Goal: Transaction & Acquisition: Subscribe to service/newsletter

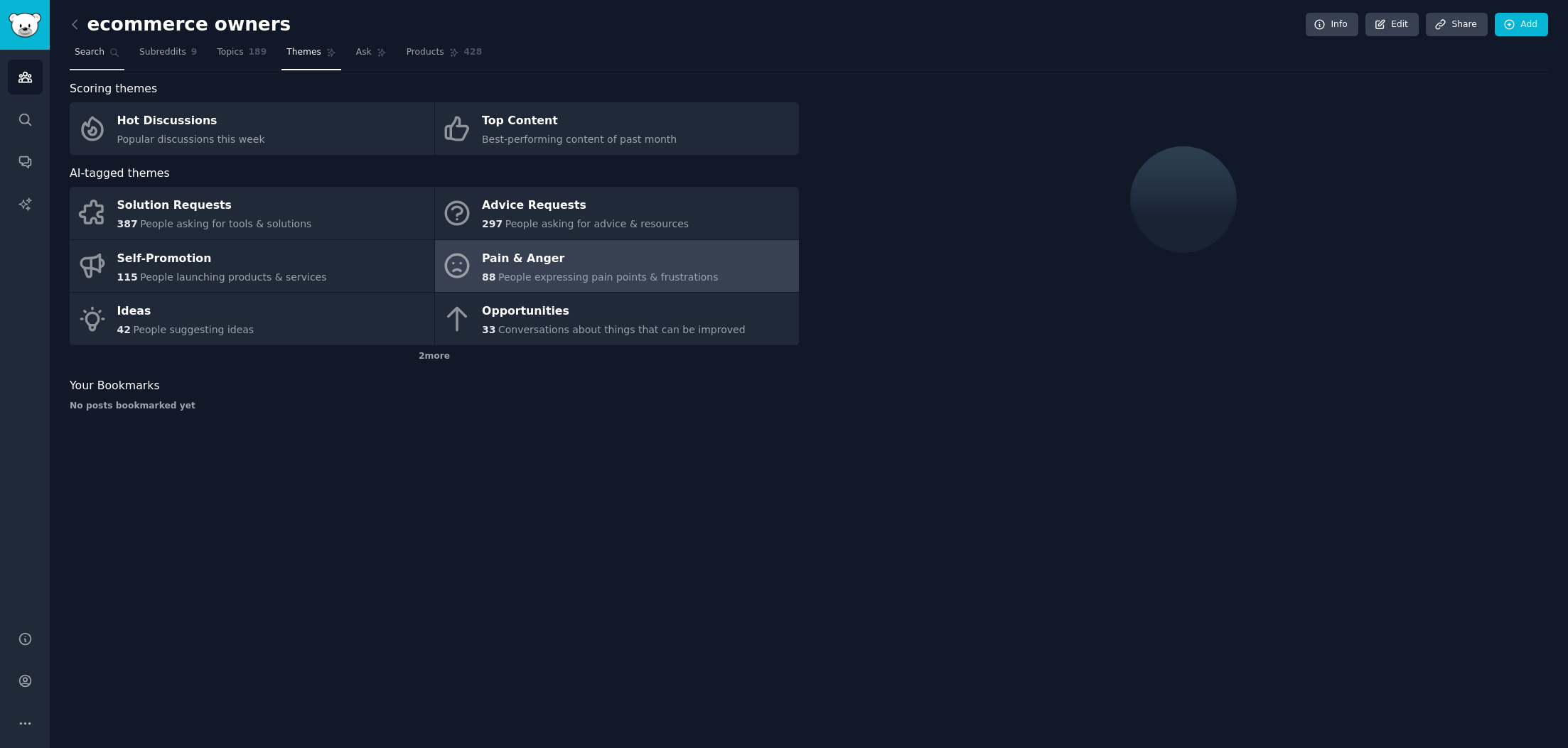
click at [83, 59] on link "Search" at bounding box center [96, 56] width 55 height 29
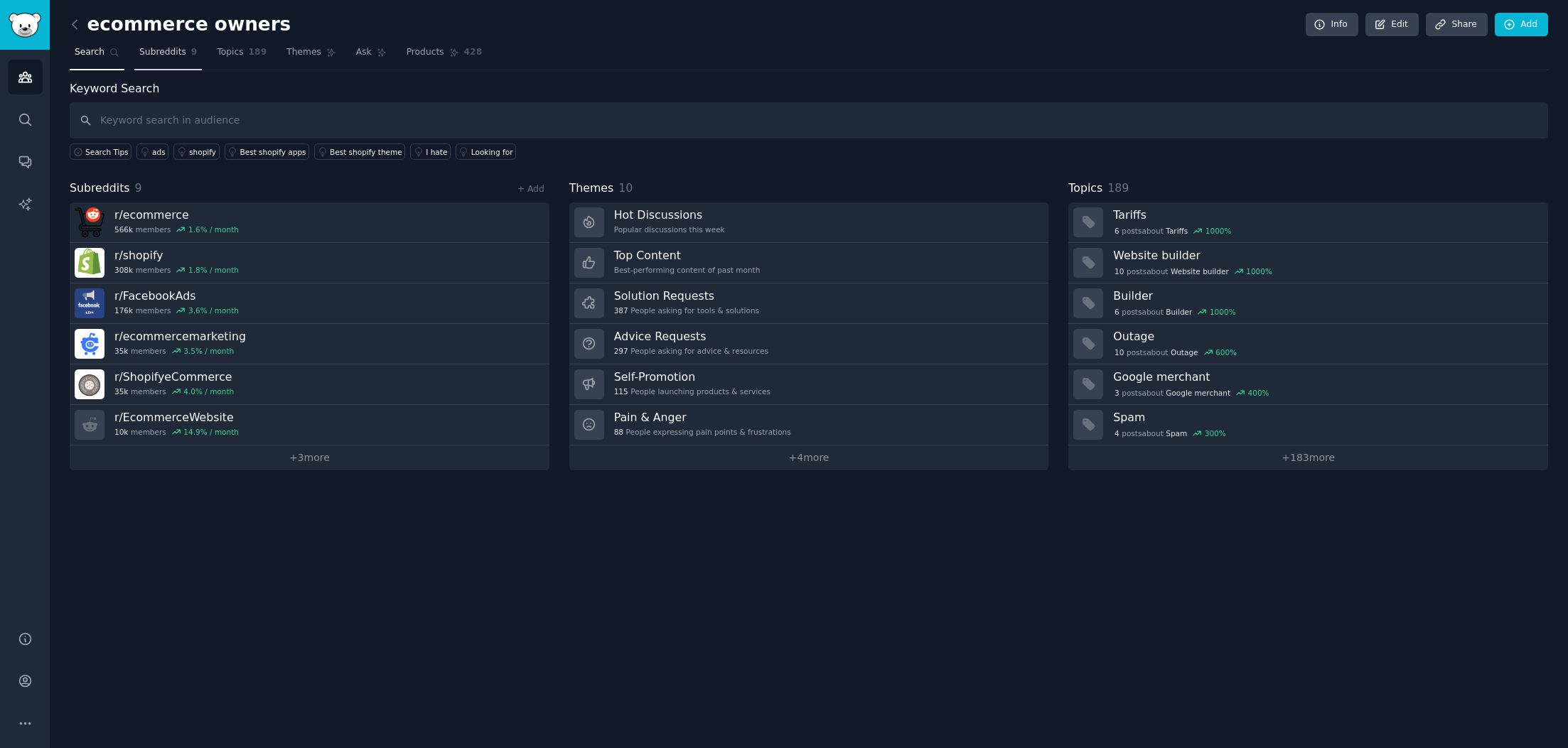
click at [173, 56] on span "Subreddits" at bounding box center [162, 53] width 47 height 13
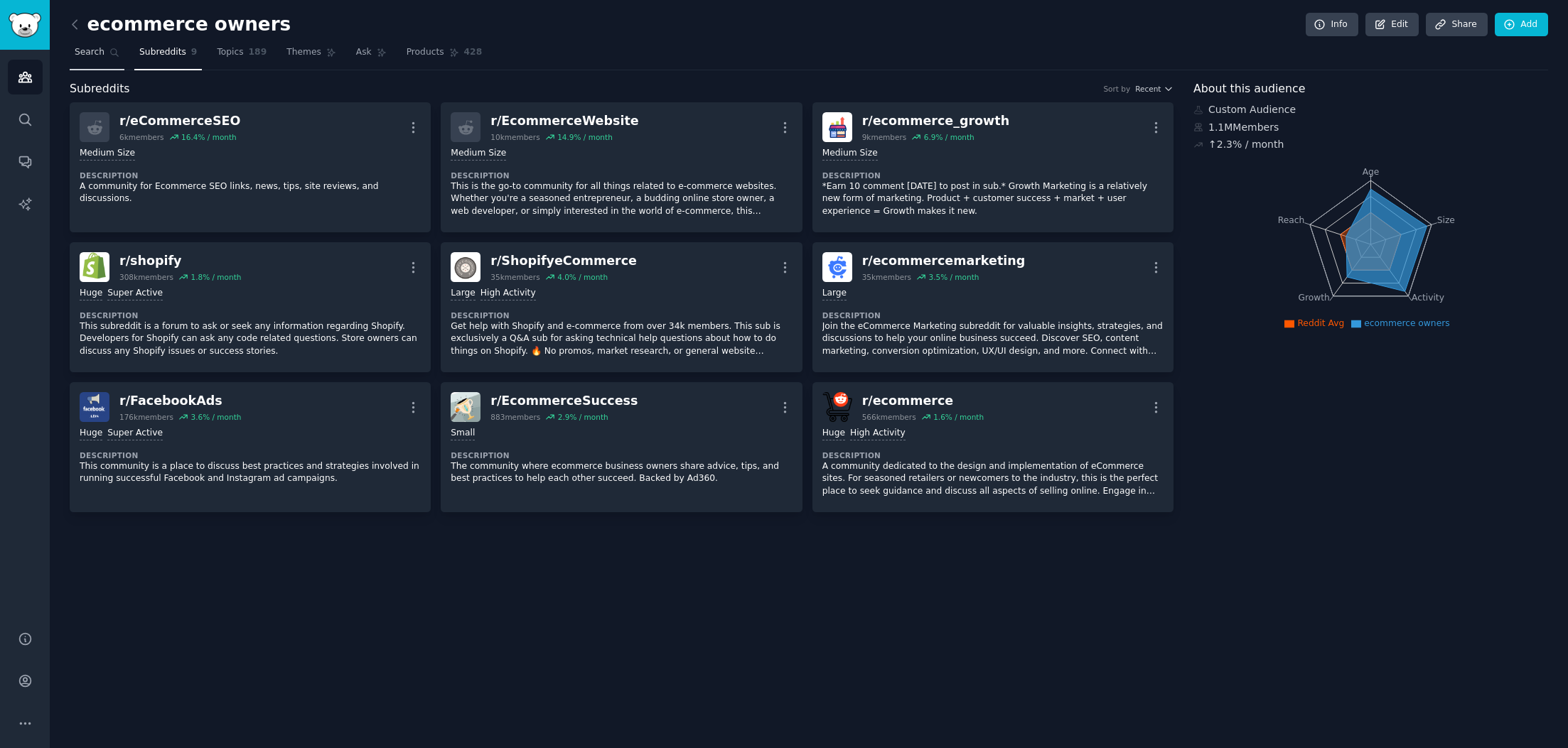
click at [79, 60] on link "Search" at bounding box center [96, 56] width 55 height 29
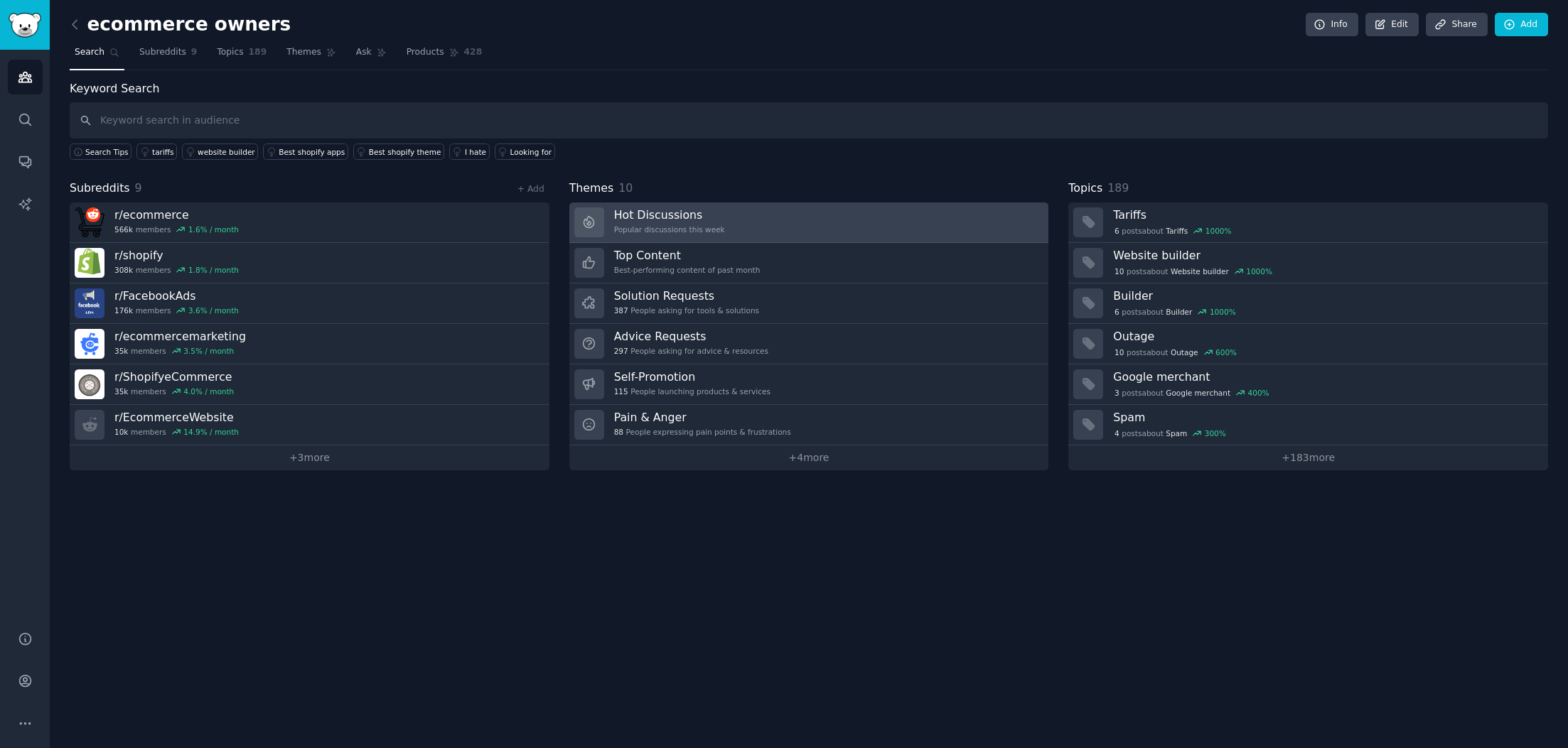
click at [661, 221] on h3 "Hot Discussions" at bounding box center [669, 215] width 111 height 15
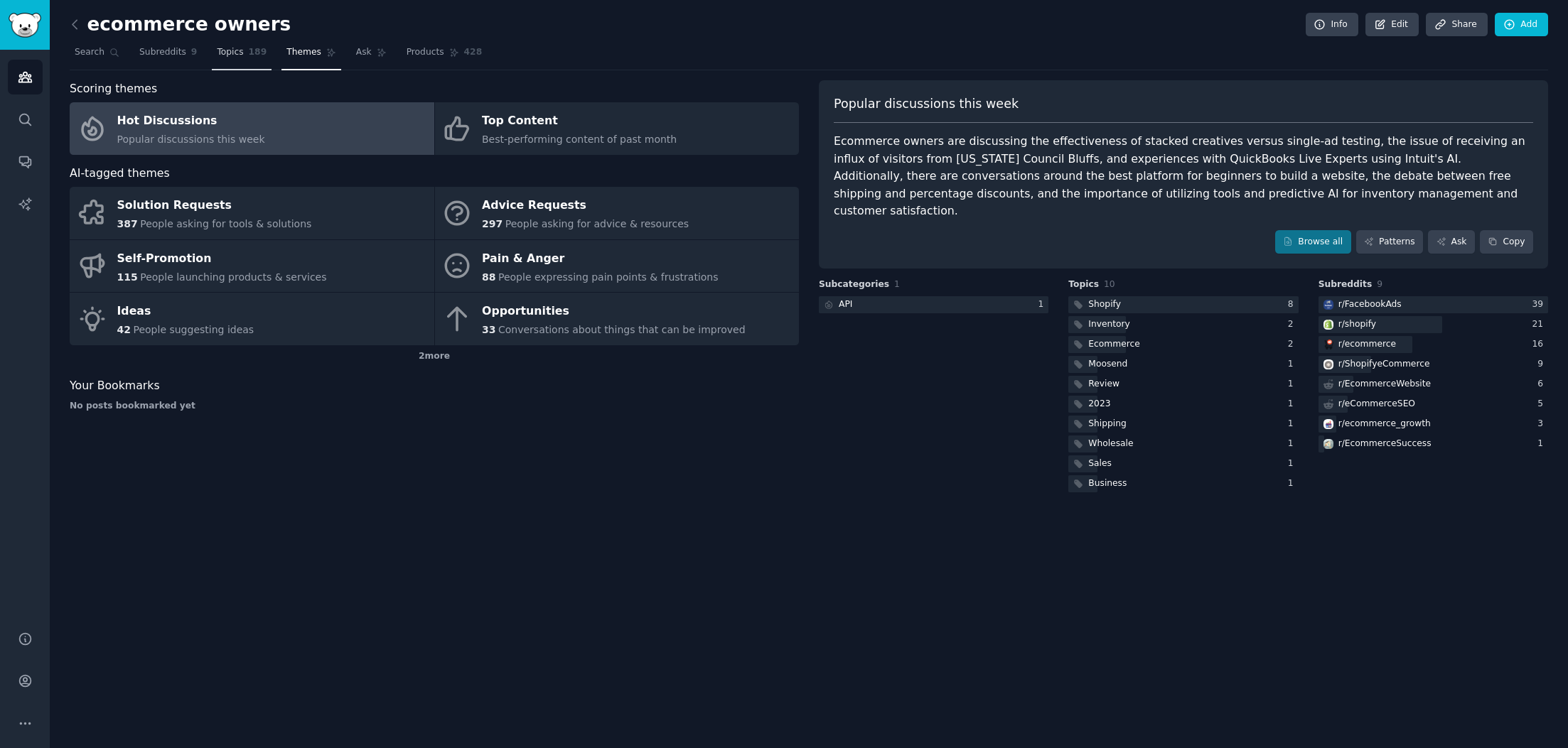
click at [228, 54] on span "Topics" at bounding box center [229, 53] width 26 height 13
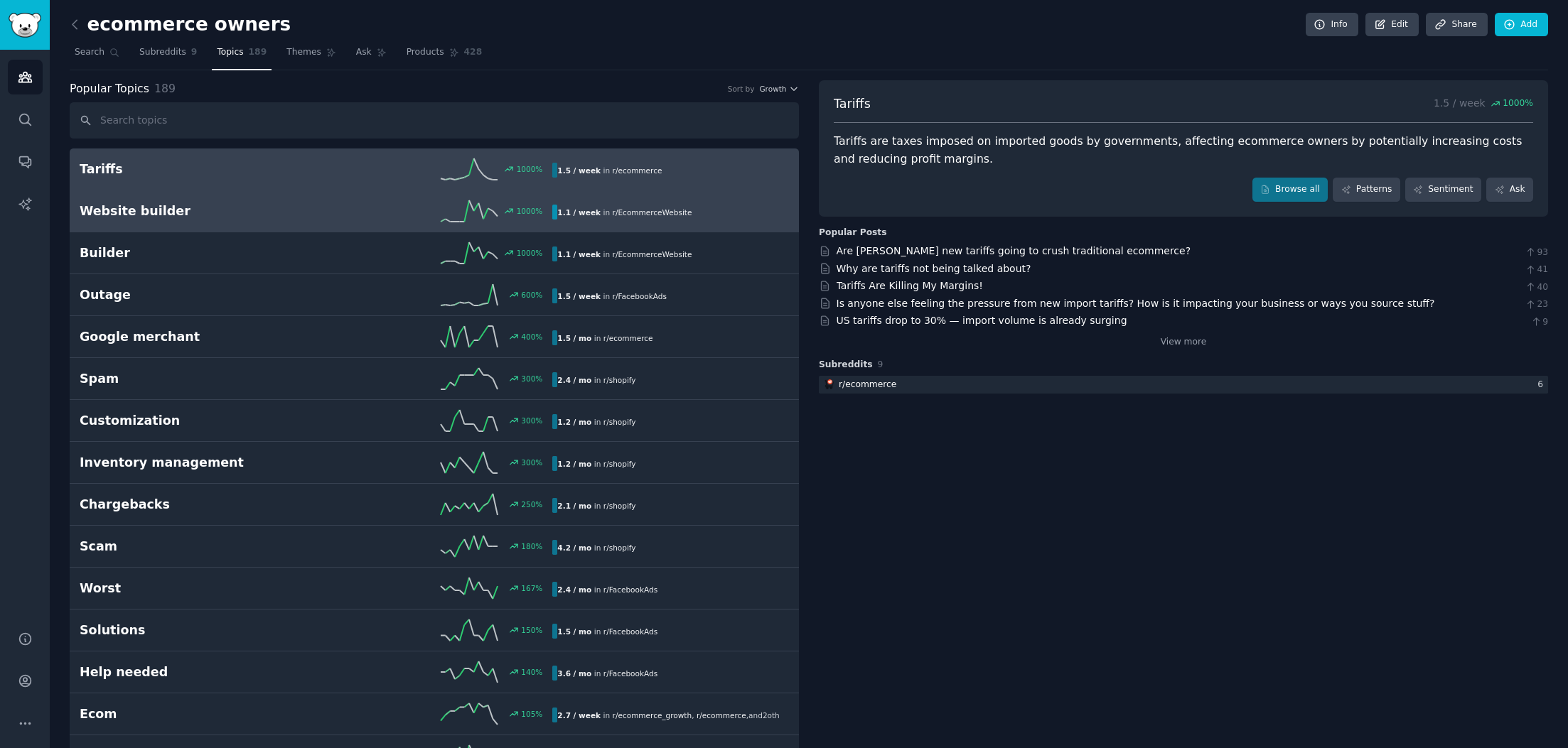
click at [221, 214] on h2 "Website builder" at bounding box center [197, 211] width 236 height 18
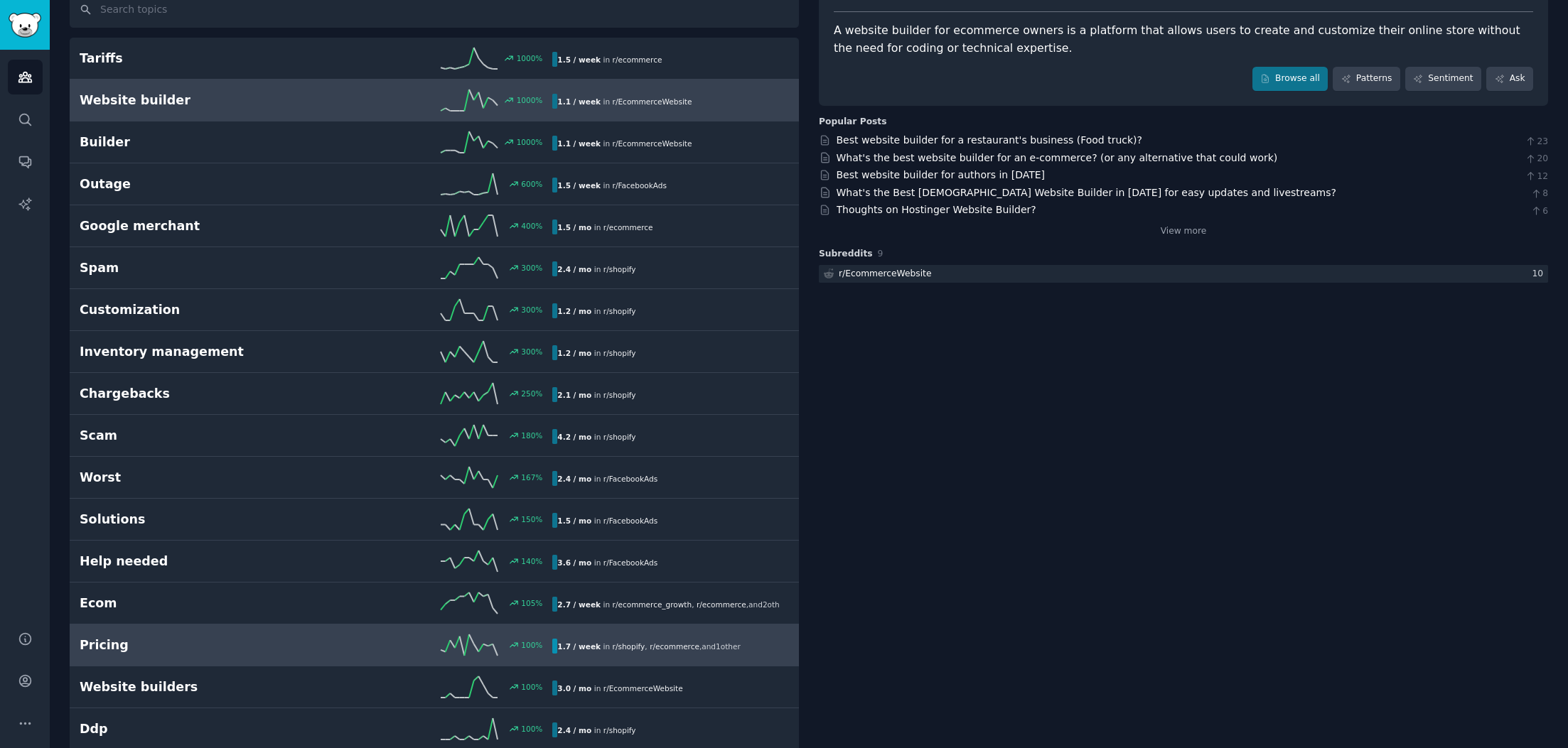
scroll to position [145, 0]
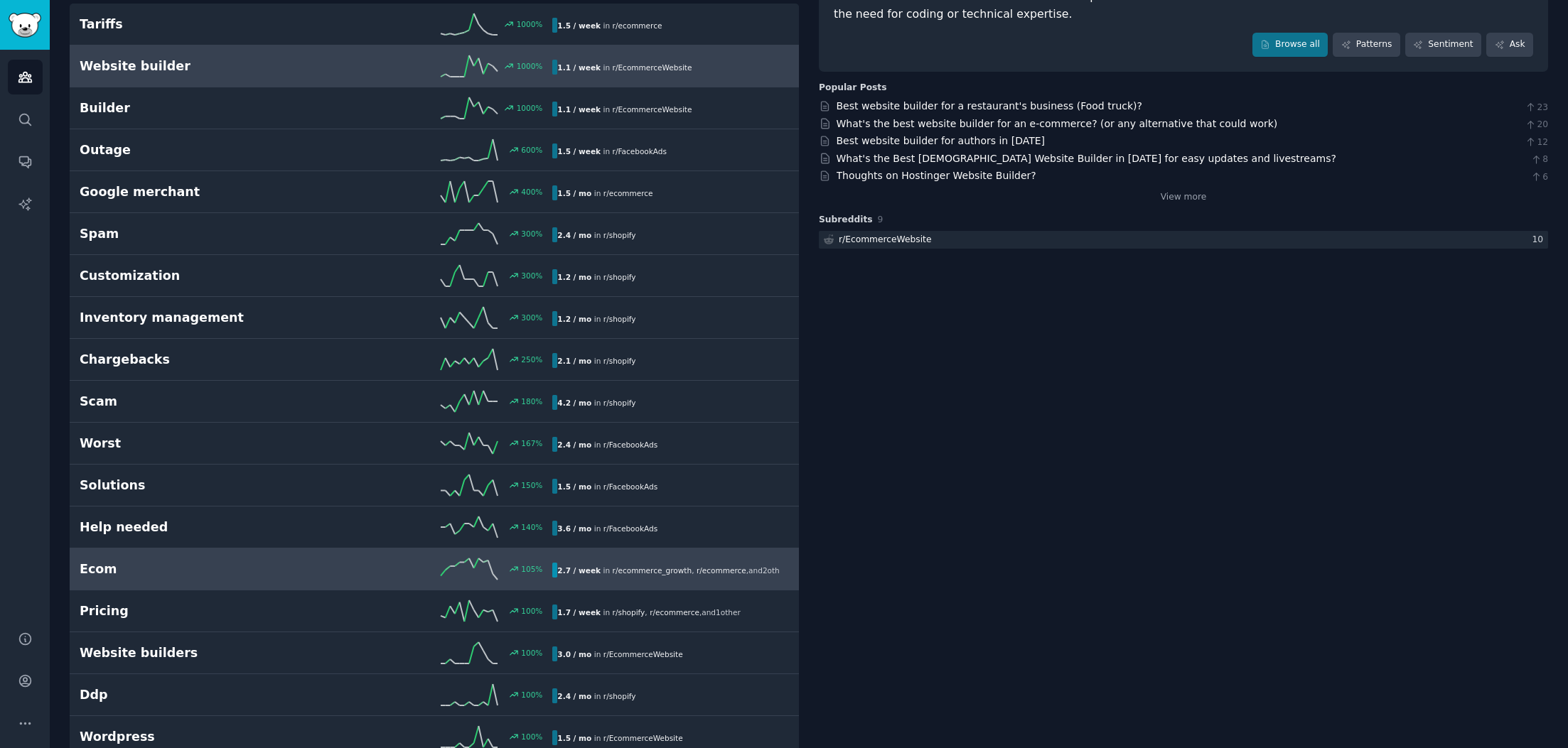
click at [155, 567] on h2 "Ecom" at bounding box center [197, 569] width 236 height 18
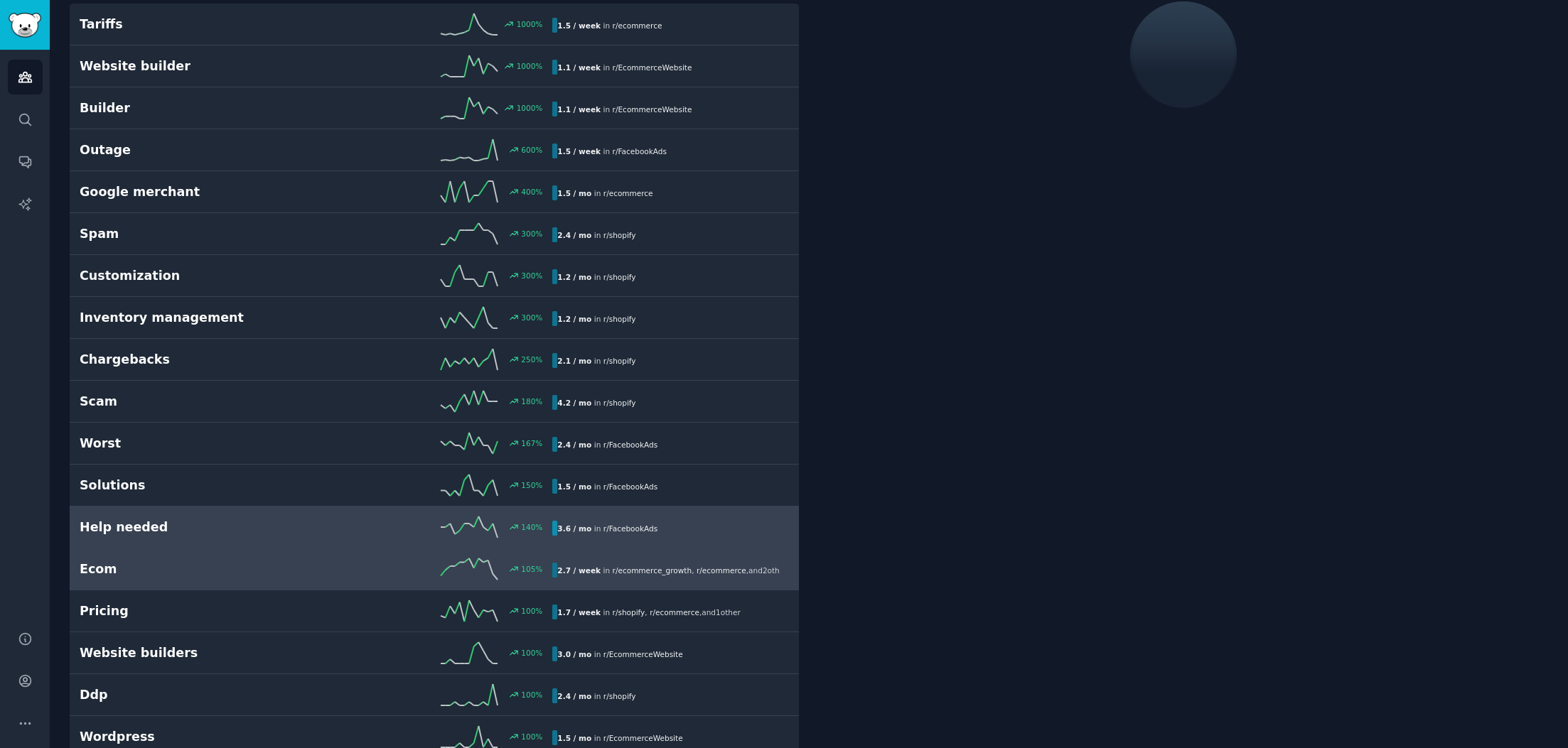
click at [156, 536] on div "Help needed 140 % 3.6 / mo in r/ FacebookAds" at bounding box center [434, 527] width 709 height 21
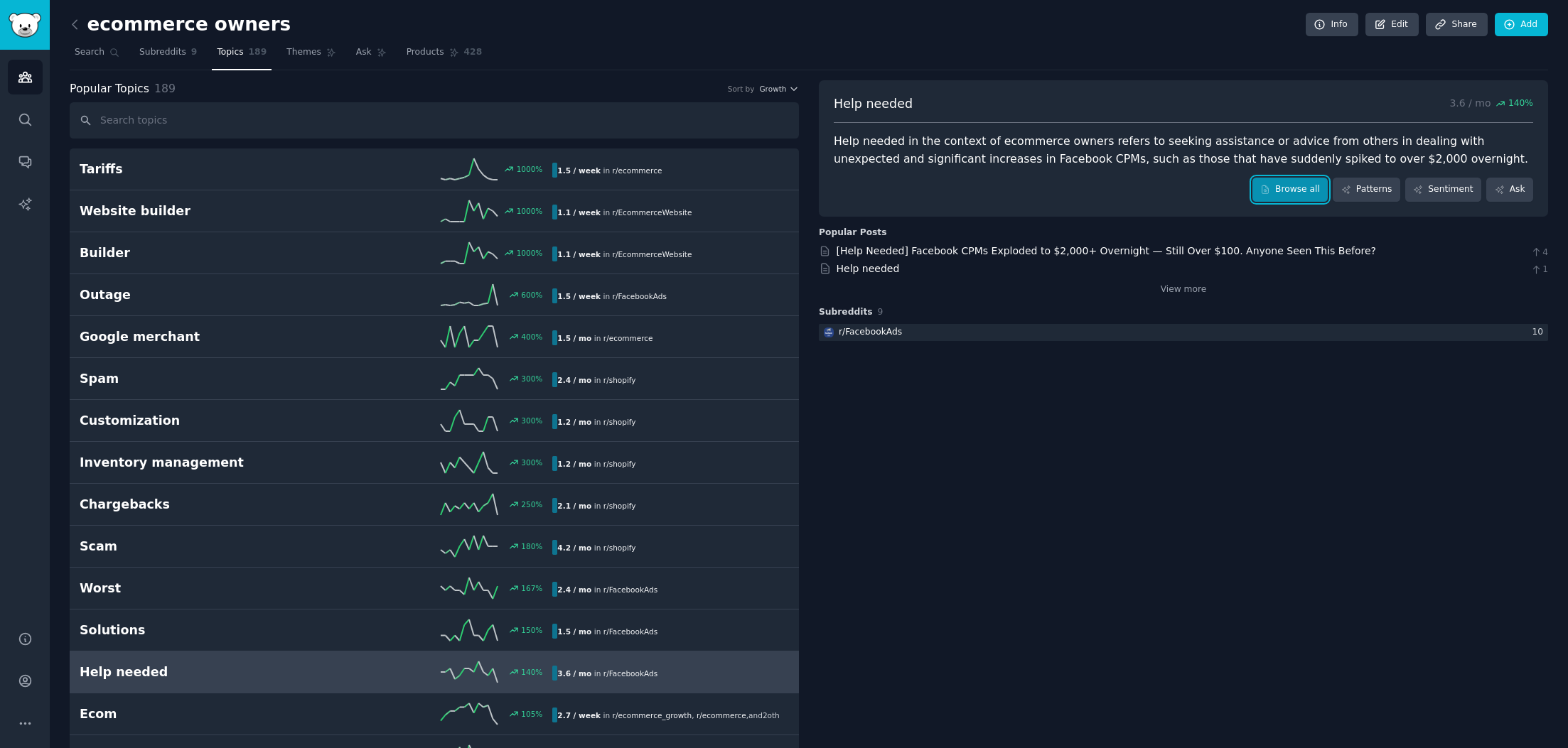
click at [1309, 201] on link "Browse all" at bounding box center [1290, 189] width 76 height 24
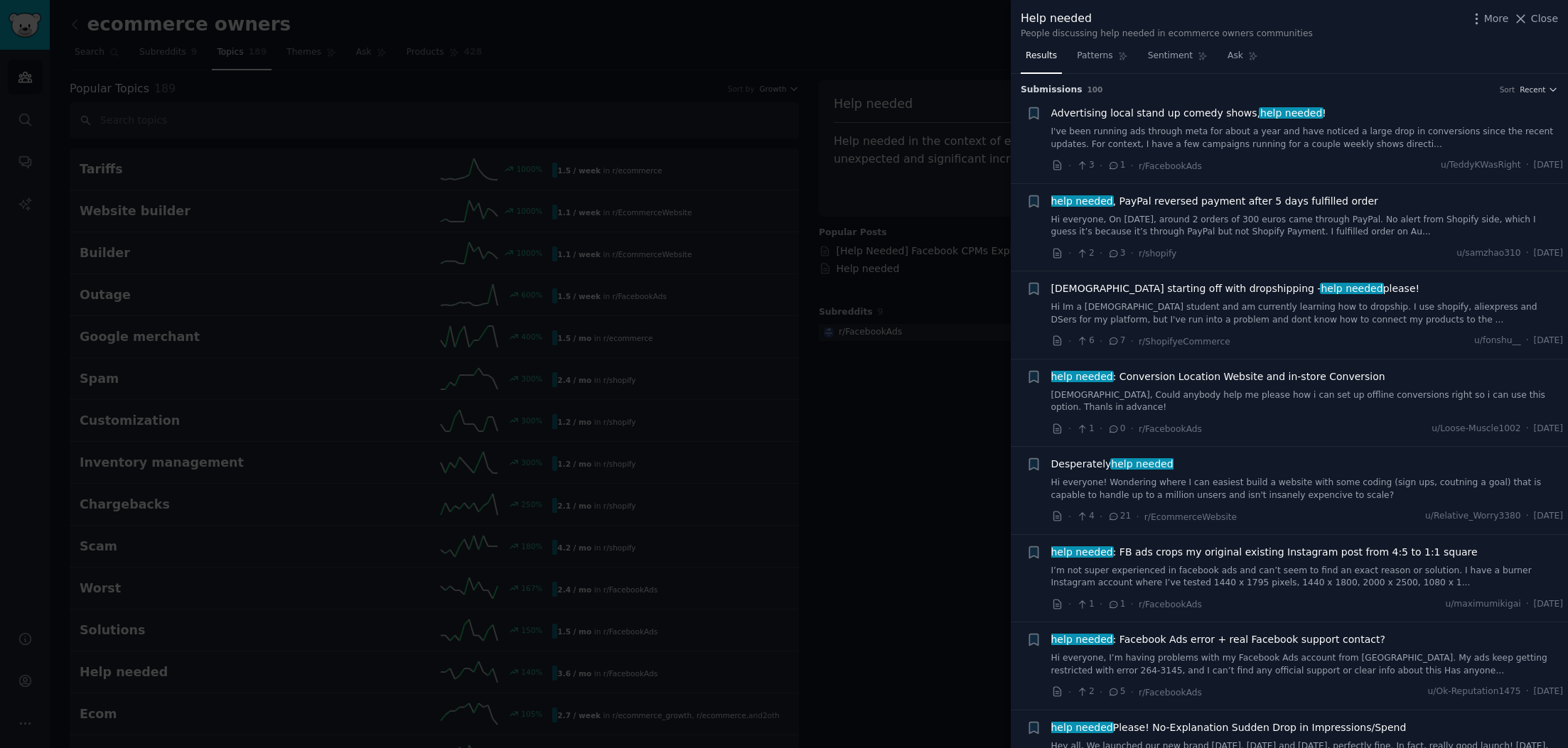
drag, startPoint x: 216, startPoint y: 140, endPoint x: 193, endPoint y: 126, distance: 26.9
click at [216, 138] on div at bounding box center [784, 374] width 1568 height 748
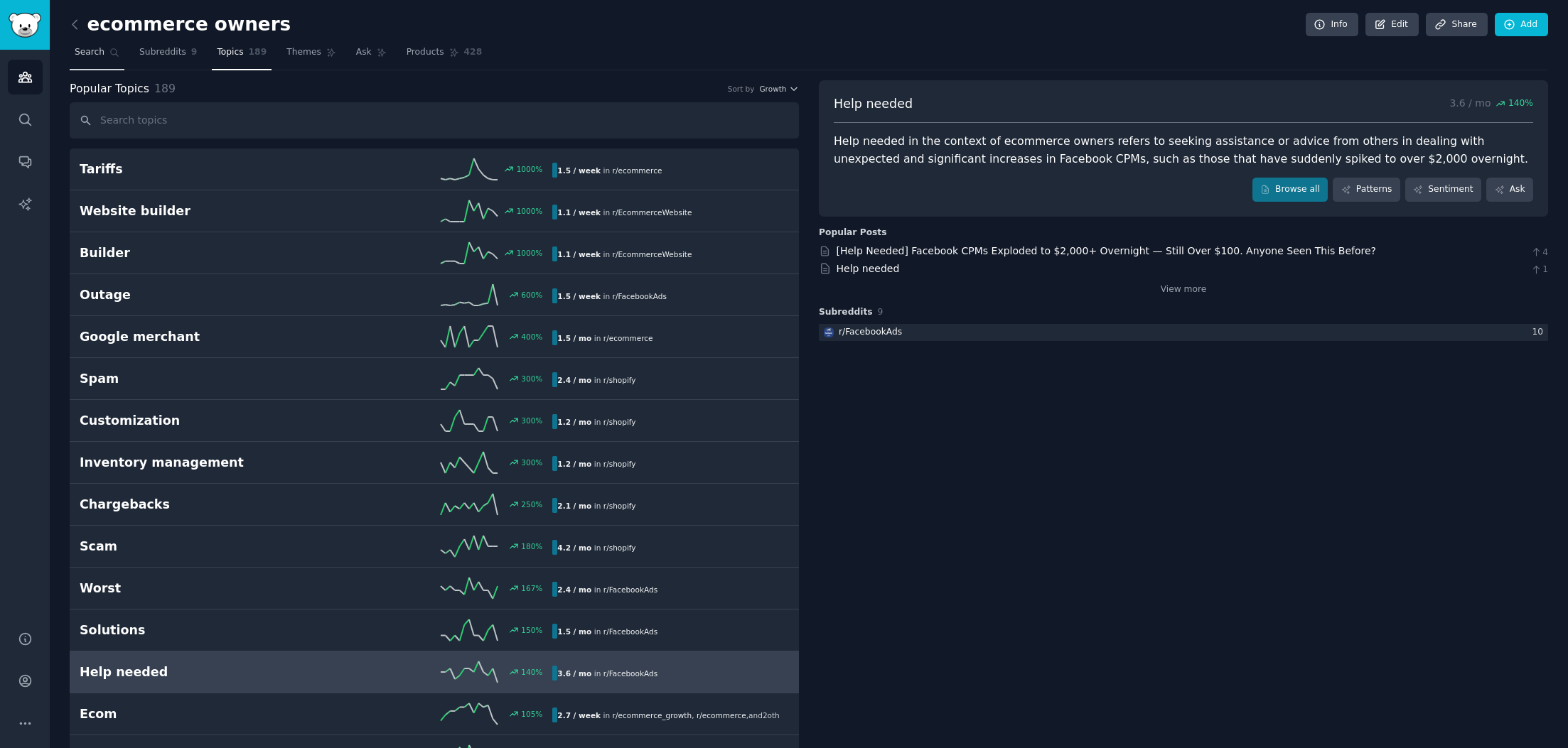
click at [90, 56] on span "Search" at bounding box center [89, 53] width 29 height 13
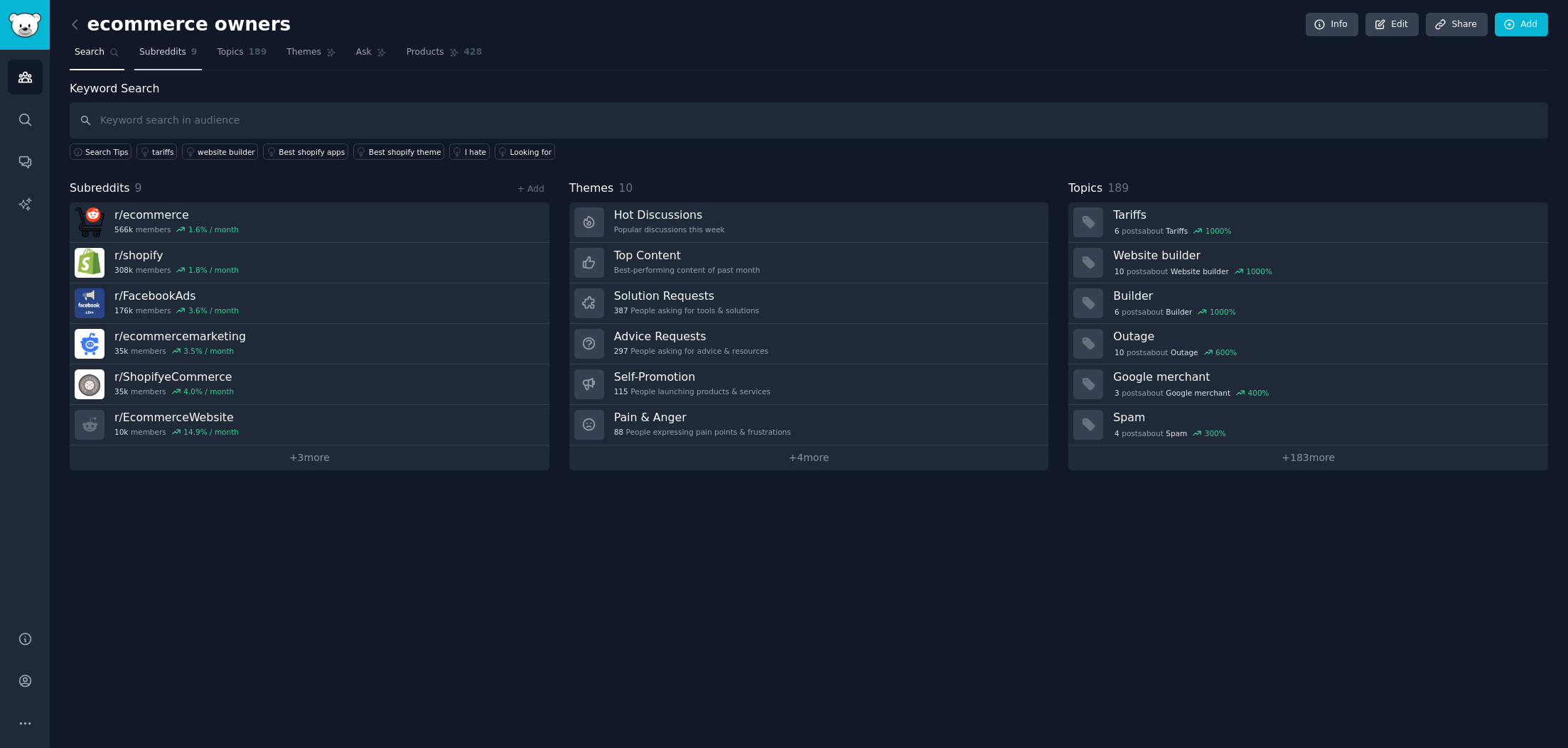
click at [193, 52] on span "9" at bounding box center [194, 53] width 6 height 13
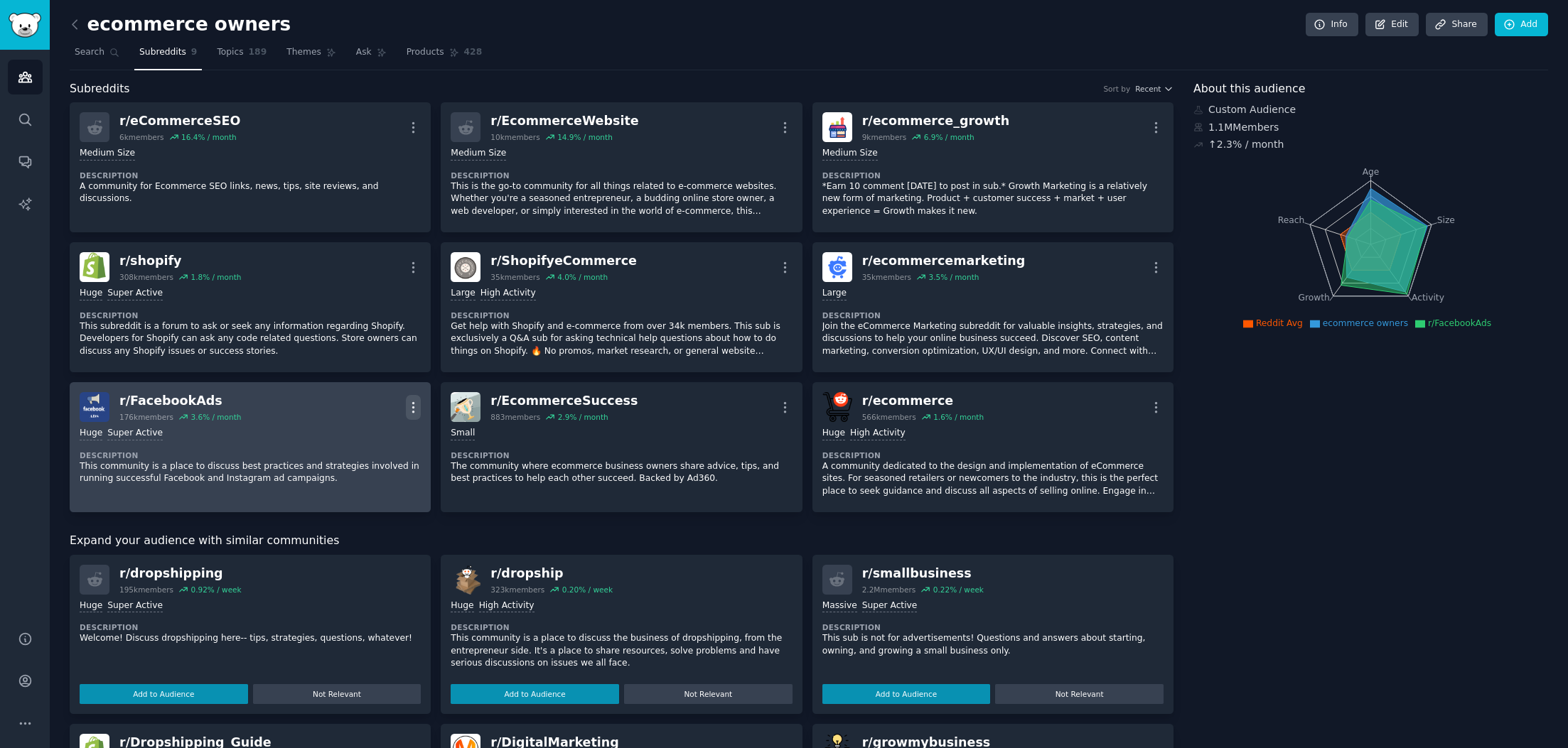
click at [414, 411] on icon "button" at bounding box center [414, 407] width 2 height 10
click at [369, 462] on p "Delete" at bounding box center [357, 462] width 33 height 15
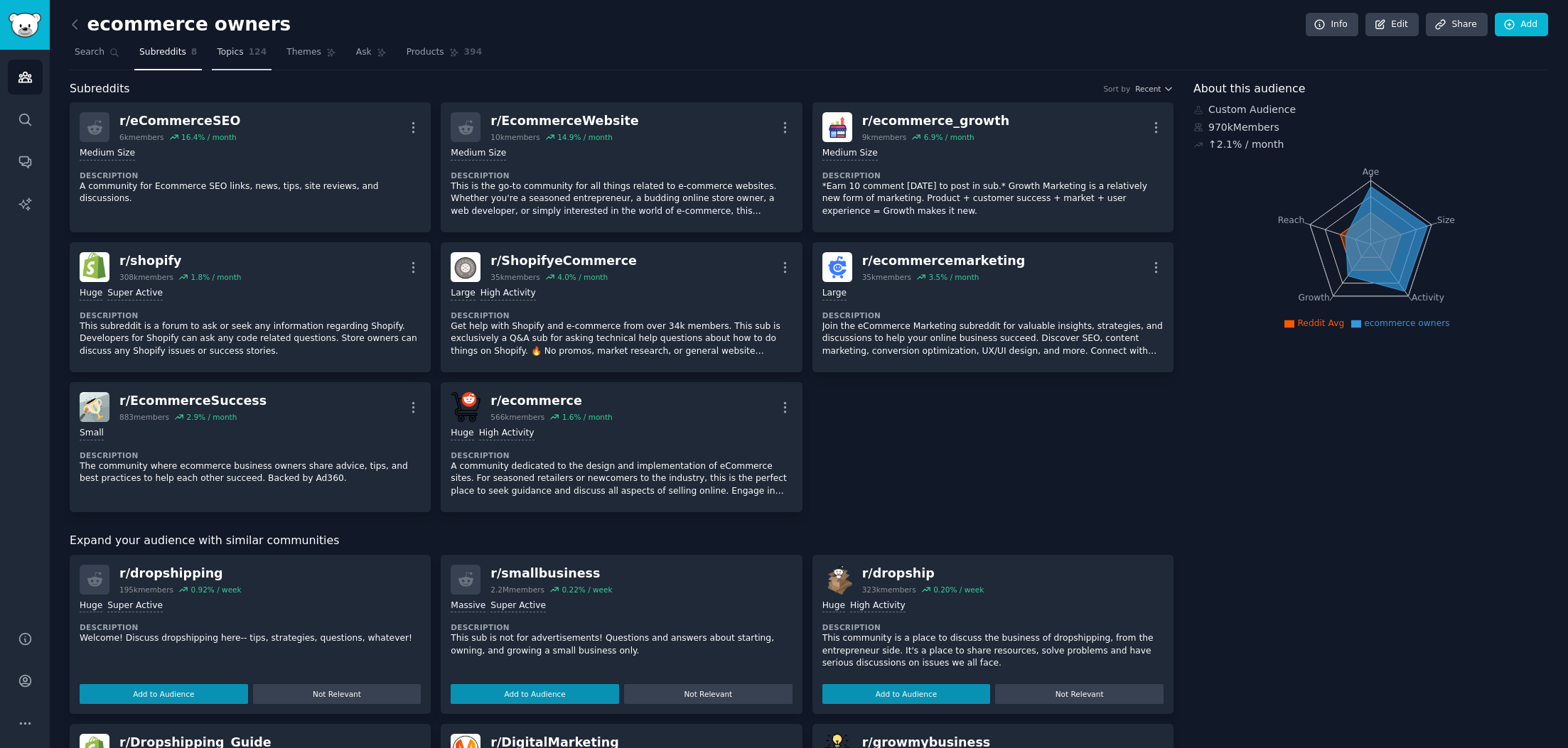
click at [226, 53] on span "Topics" at bounding box center [229, 53] width 26 height 13
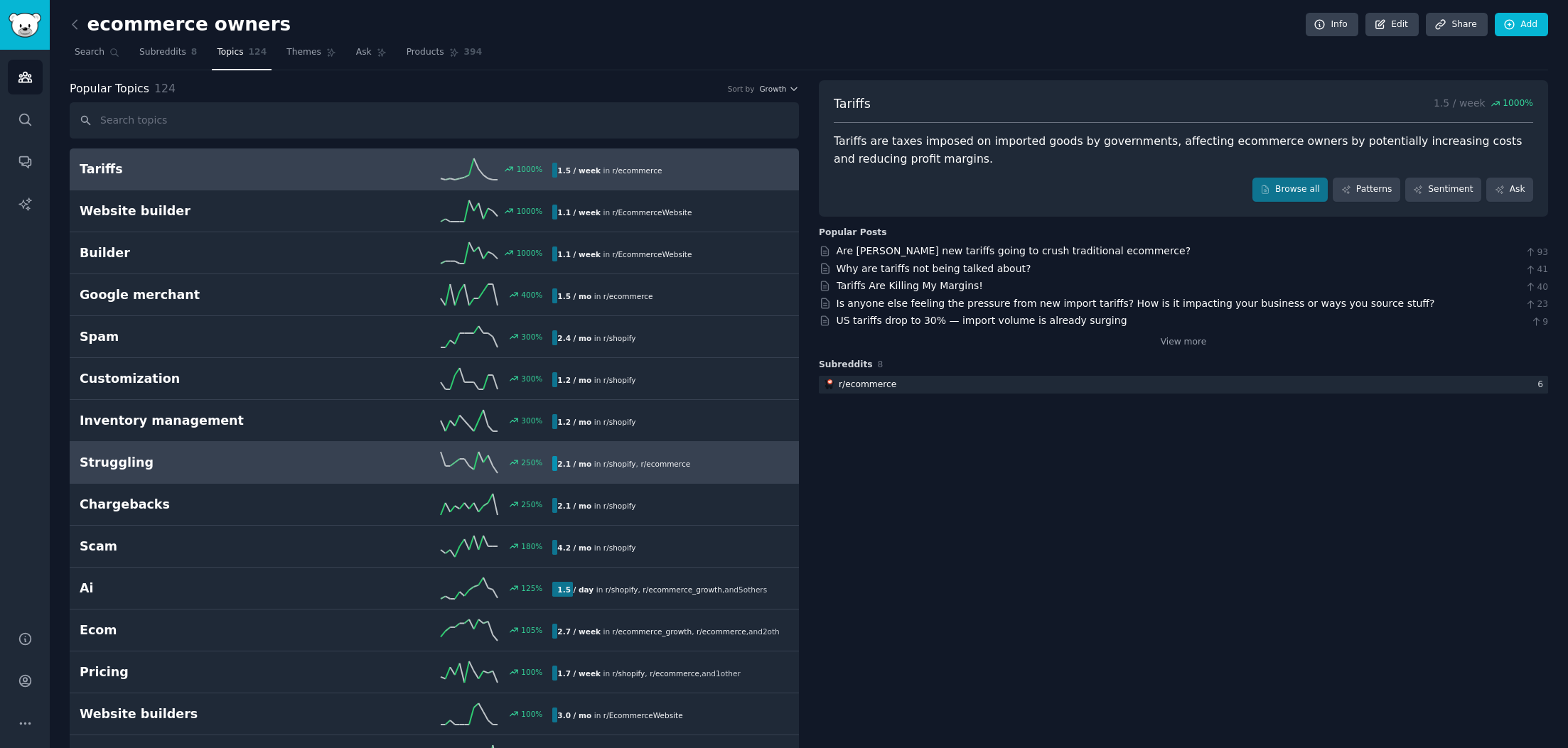
click at [193, 461] on h2 "Struggling" at bounding box center [197, 462] width 236 height 18
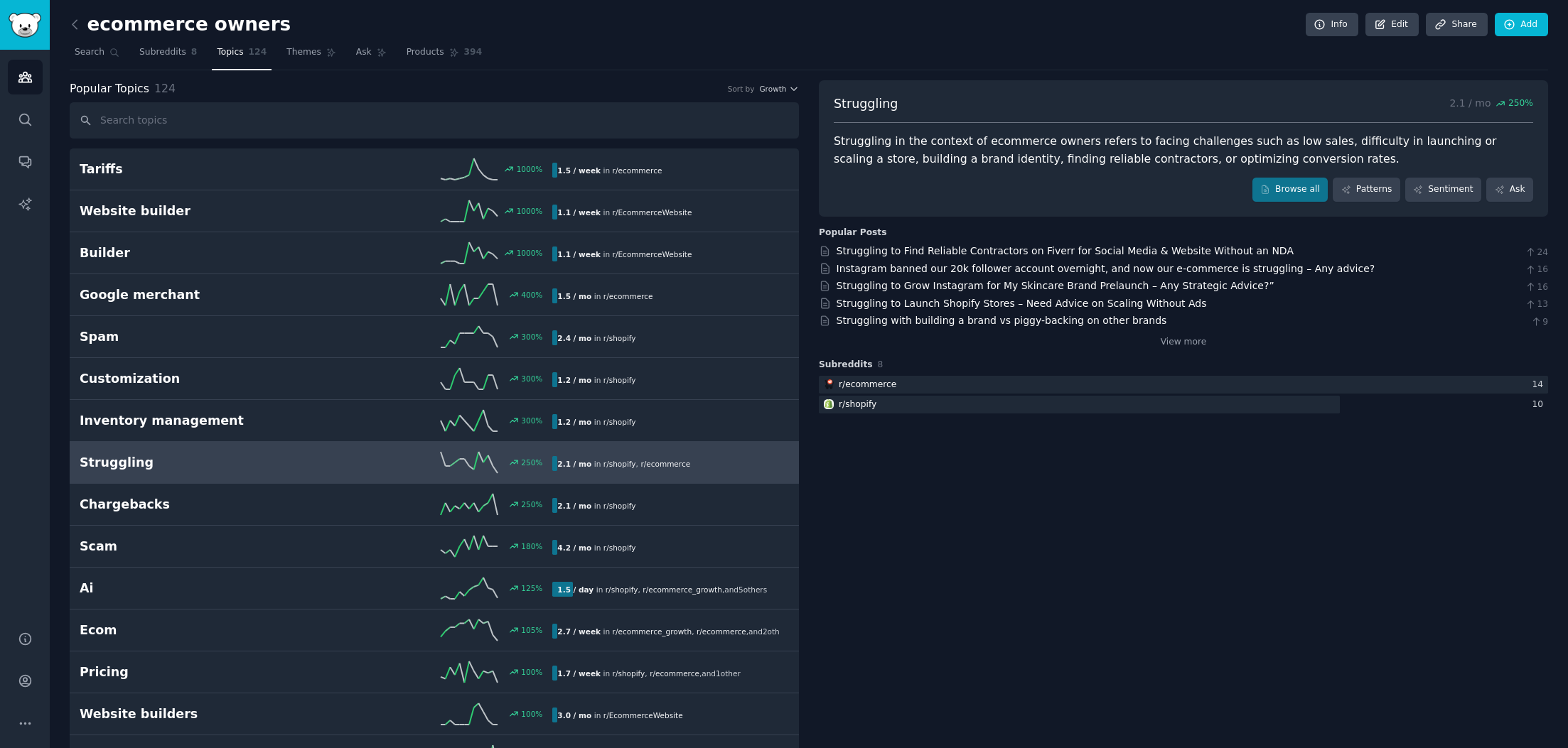
click at [935, 158] on div "Struggling in the context of ecommerce owners refers to facing challenges such …" at bounding box center [1183, 150] width 700 height 35
click at [1236, 151] on div "Struggling in the context of ecommerce owners refers to facing challenges such …" at bounding box center [1183, 150] width 700 height 35
click at [1306, 193] on link "Browse all" at bounding box center [1290, 189] width 76 height 24
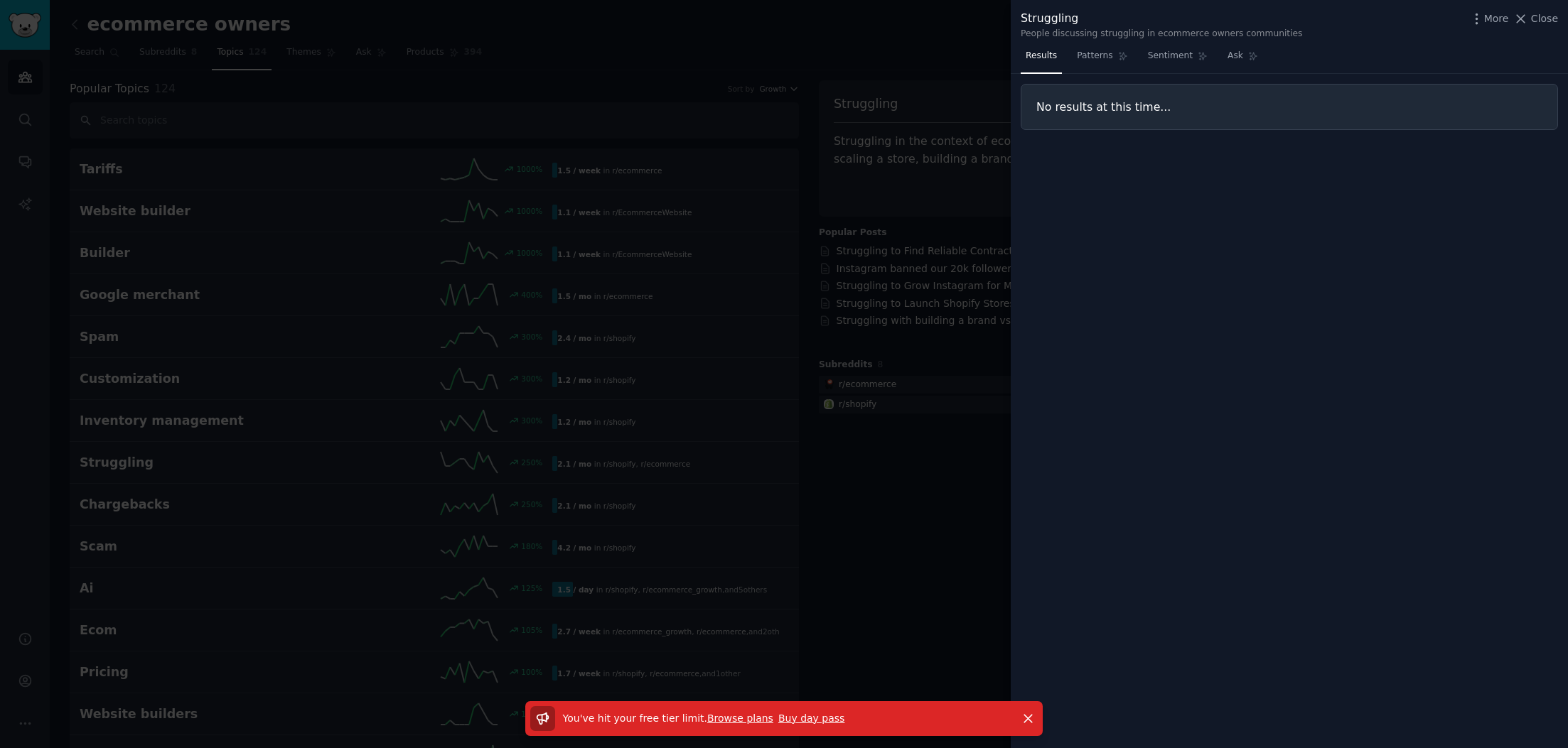
click at [722, 722] on link "Browse plans" at bounding box center [739, 718] width 66 height 11
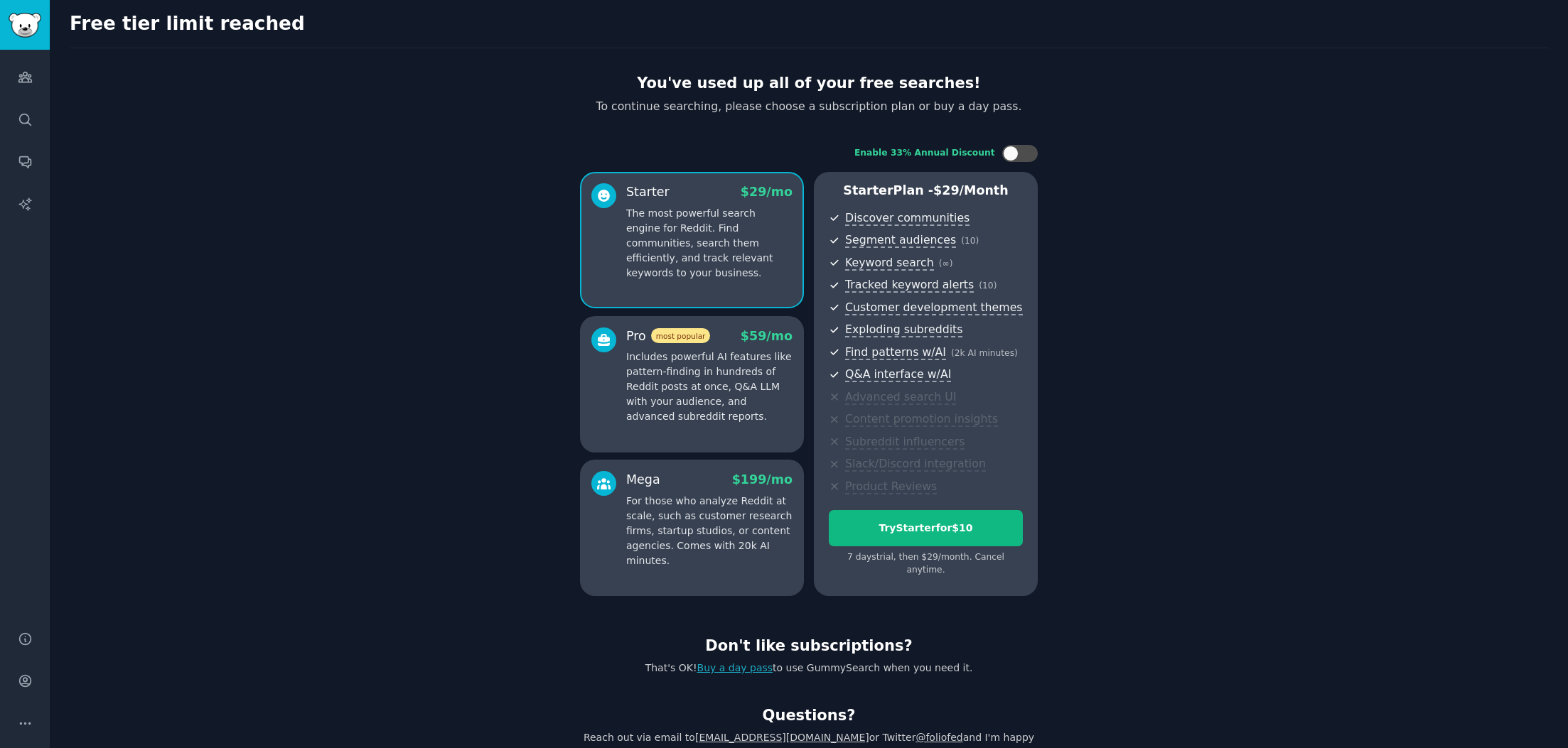
click at [722, 732] on link "[EMAIL_ADDRESS][DOMAIN_NAME]" at bounding box center [782, 738] width 174 height 11
